Goal: Complete application form

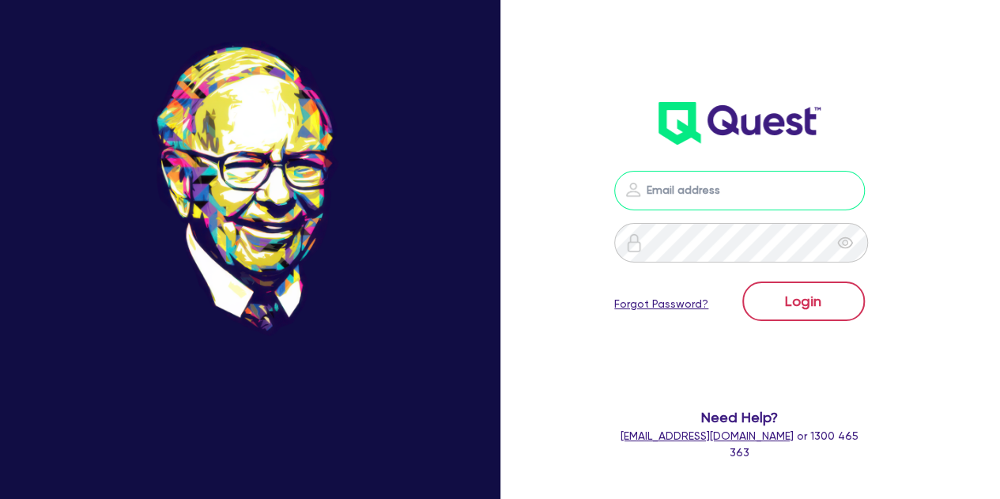
type input "[PERSON_NAME][EMAIL_ADDRESS][PERSON_NAME][DOMAIN_NAME]"
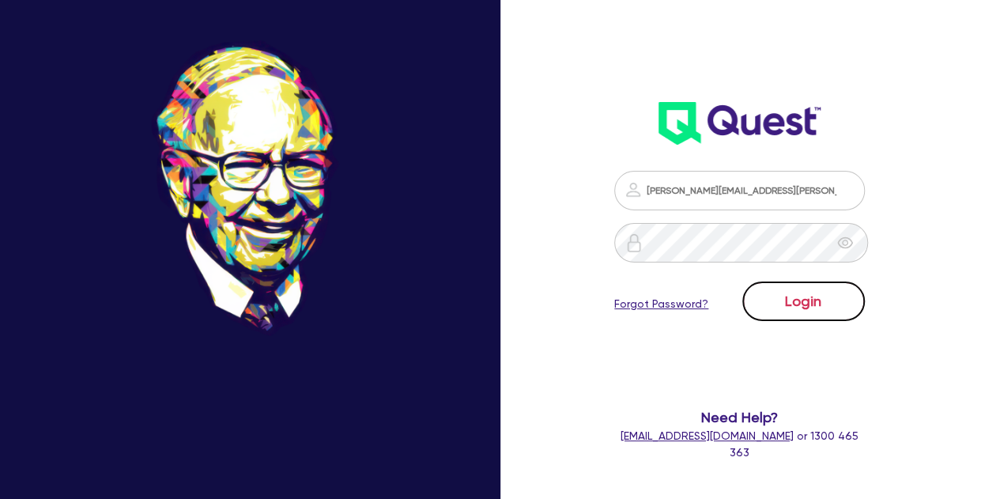
click at [767, 293] on button "Login" at bounding box center [803, 301] width 122 height 40
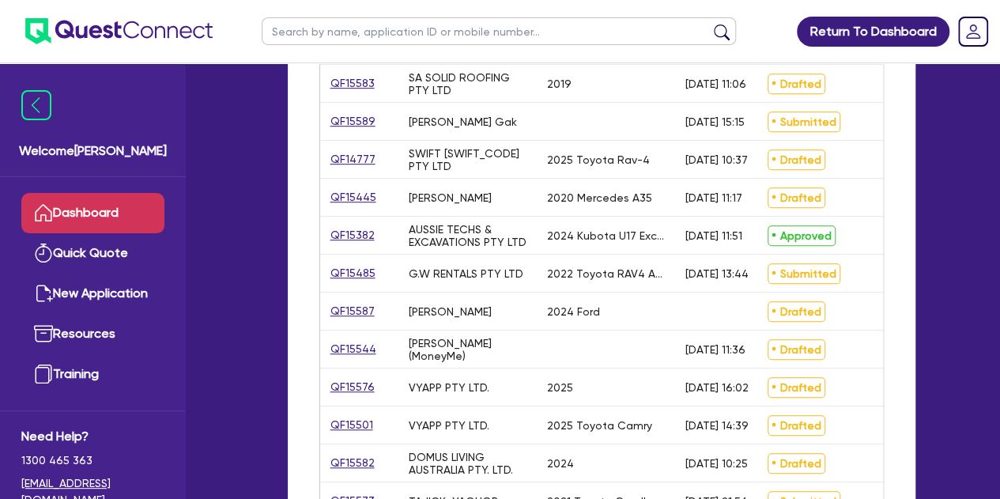
scroll to position [435, 0]
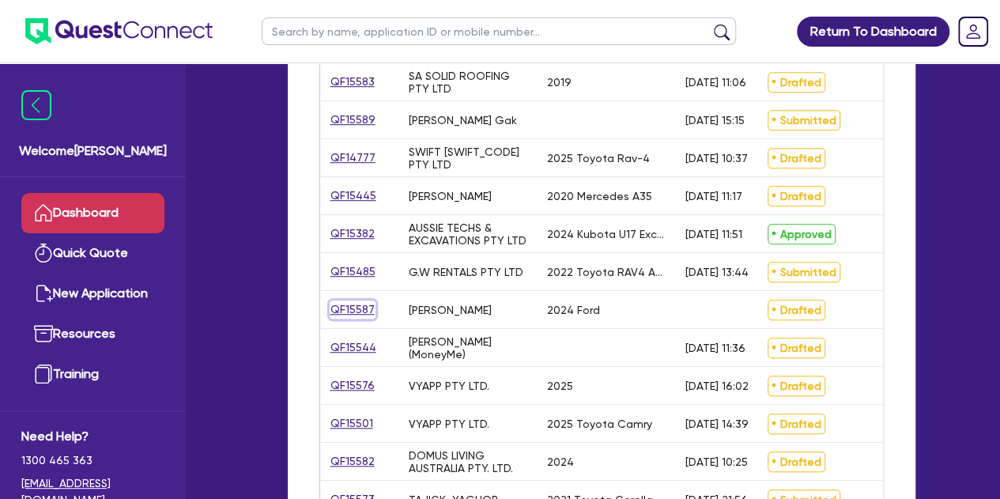
click at [348, 309] on link "QF15587" at bounding box center [353, 309] width 46 height 18
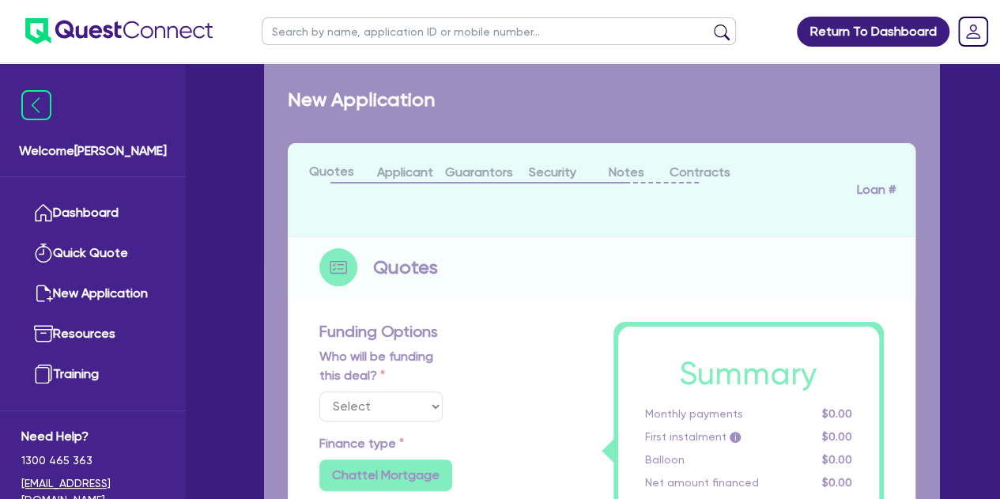
select select "Other"
select select "CARS_AND_LIGHT_TRUCKS"
type input "2024"
type input "40,000"
type input "8,000"
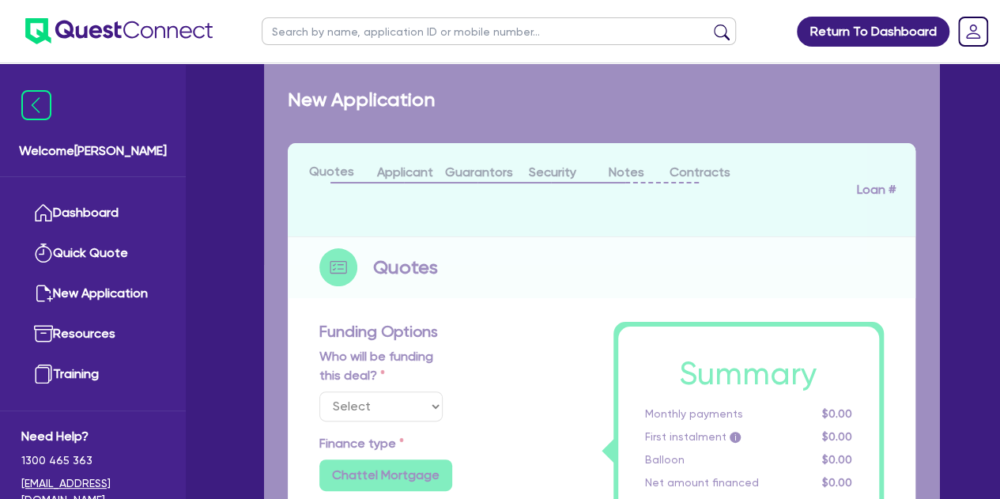
type input "3"
type input "1,009.34"
type input "8.5"
type input "900"
radio input "true"
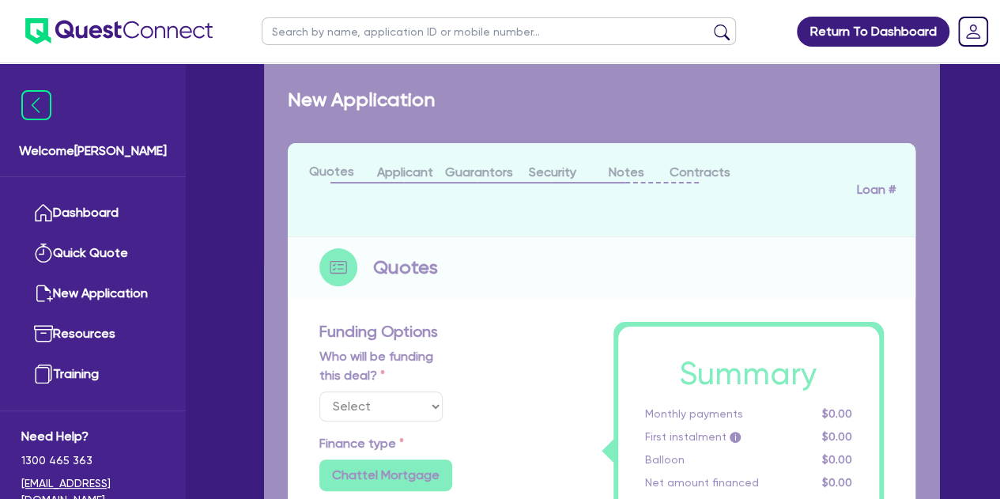
radio input "true"
select select "PASSENGER_VEHICLES"
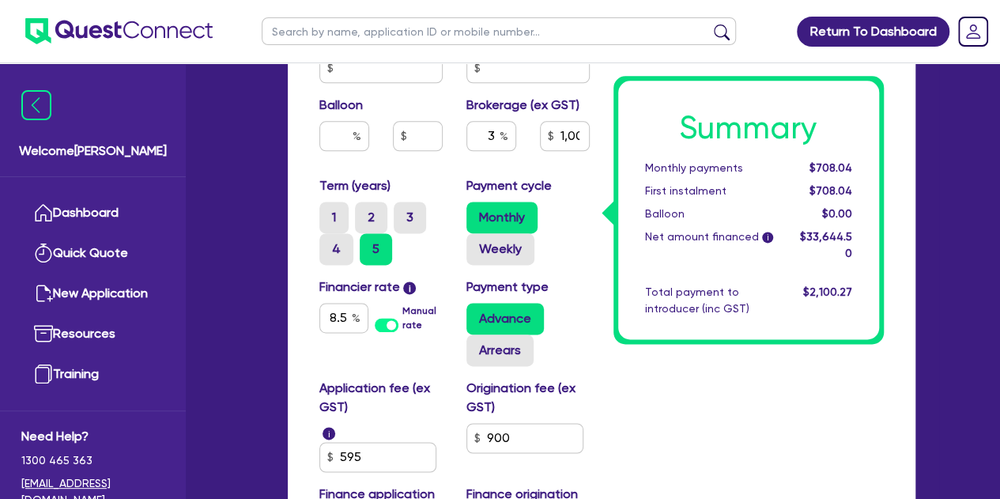
scroll to position [957, 0]
